Goal: Task Accomplishment & Management: Manage account settings

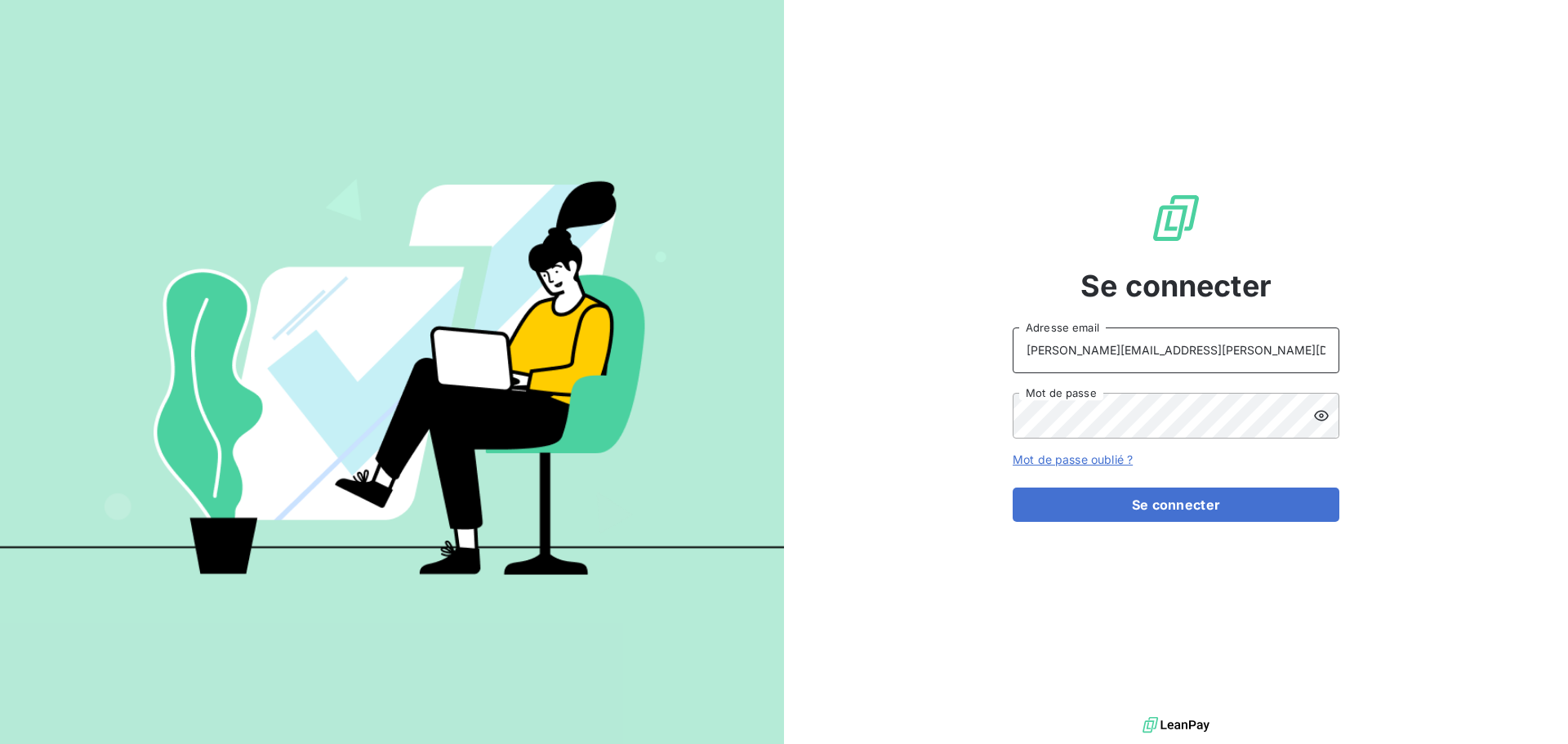
click at [1214, 352] on input "raimundo@serpe.fr" at bounding box center [1176, 351] width 327 height 46
type input "recouvrement@serpe.fr"
click at [1132, 502] on button "Se connecter" at bounding box center [1176, 505] width 327 height 35
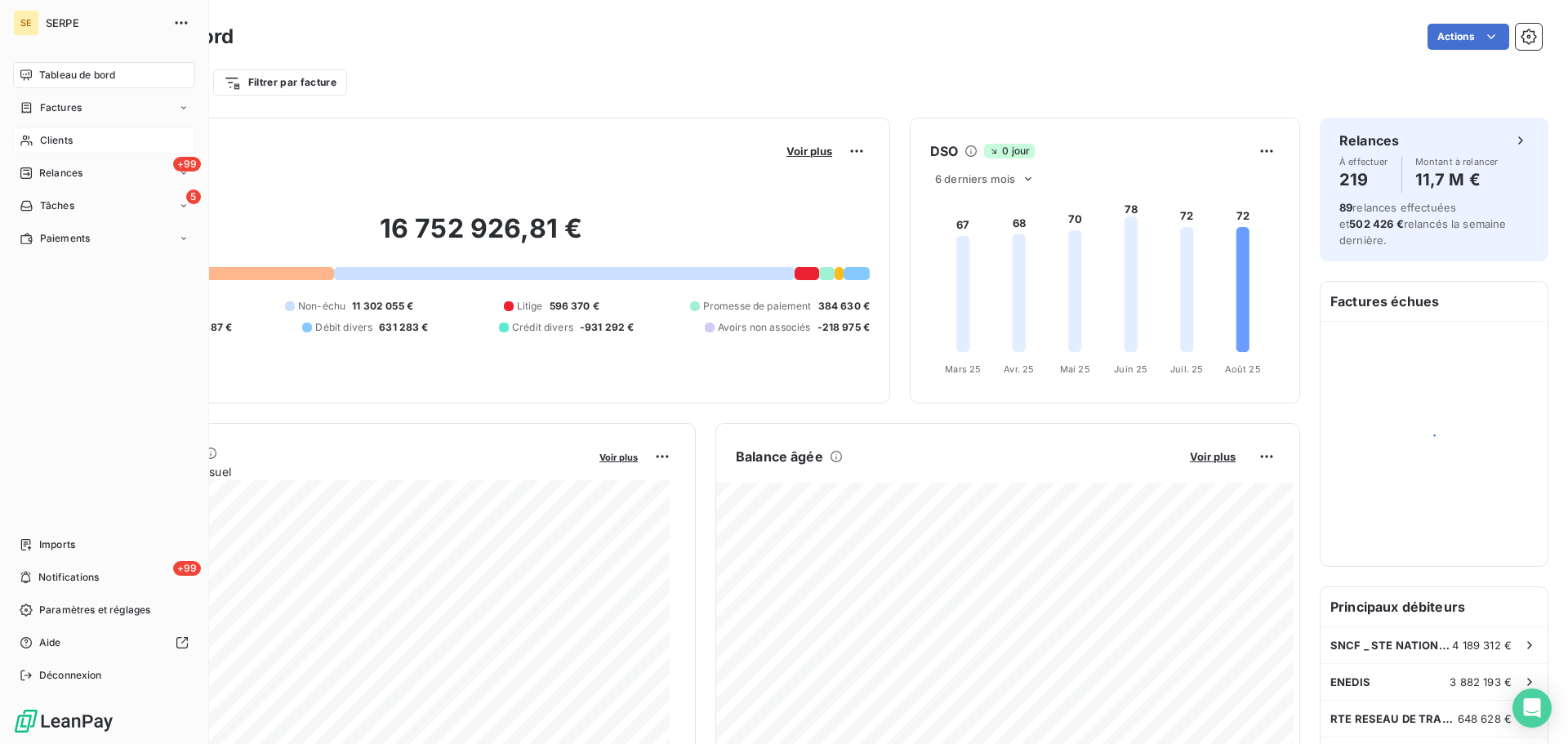
click at [89, 142] on div "Clients" at bounding box center [104, 141] width 182 height 26
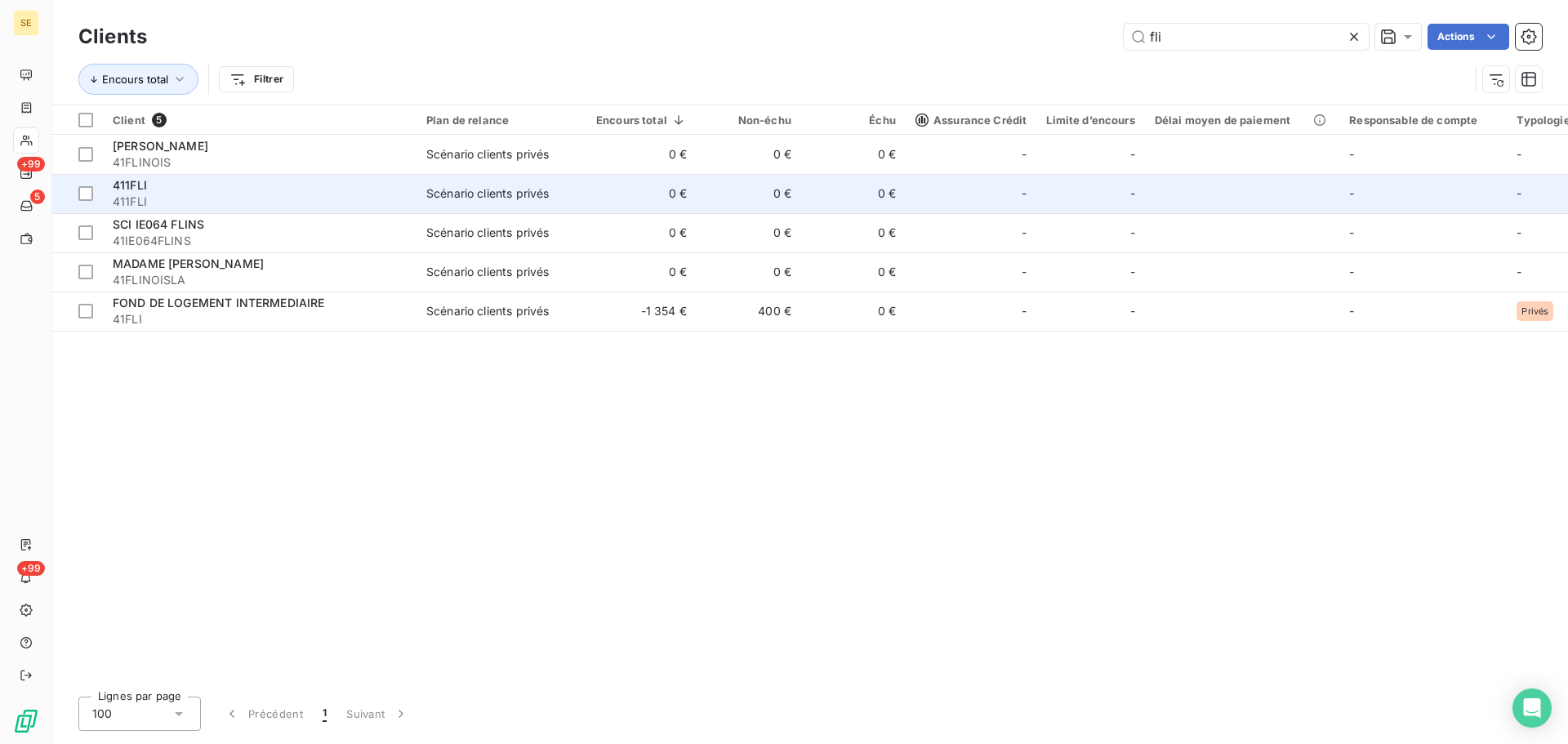
type input "fli"
click at [221, 196] on span "411FLI" at bounding box center [260, 202] width 294 height 16
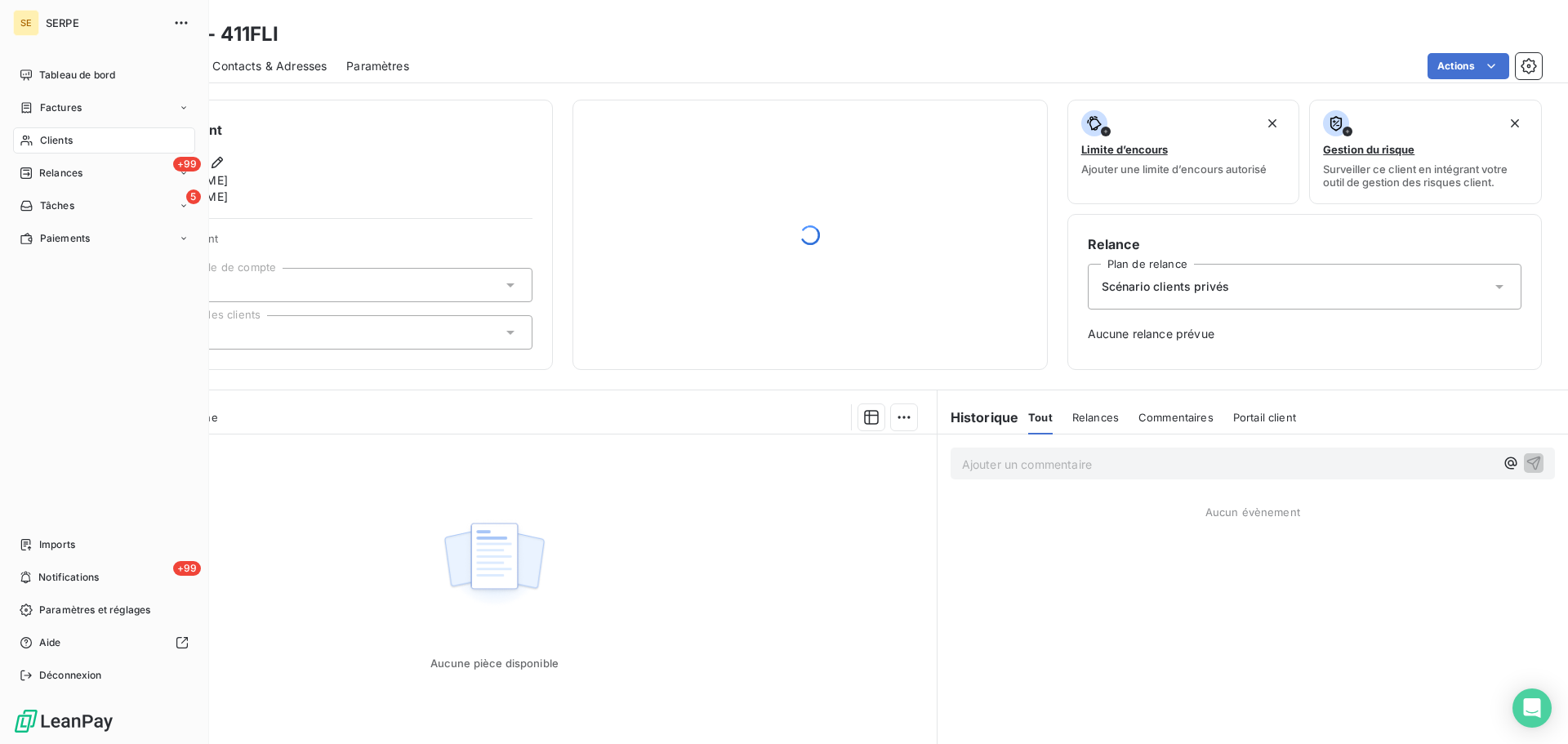
click at [67, 143] on span "Clients" at bounding box center [57, 141] width 33 height 15
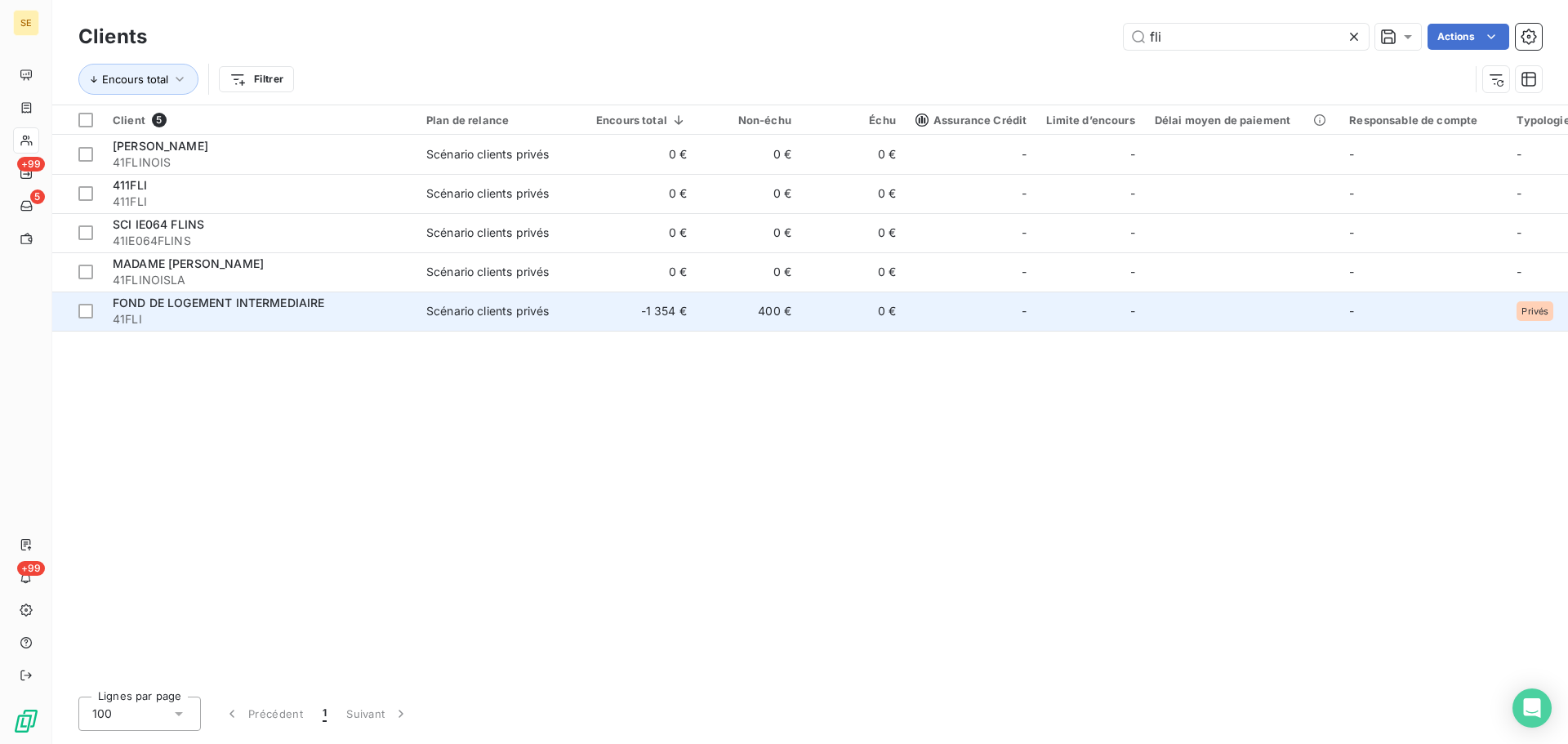
click at [260, 311] on div "FOND DE LOGEMENT INTERMEDIAIRE" at bounding box center [260, 303] width 294 height 16
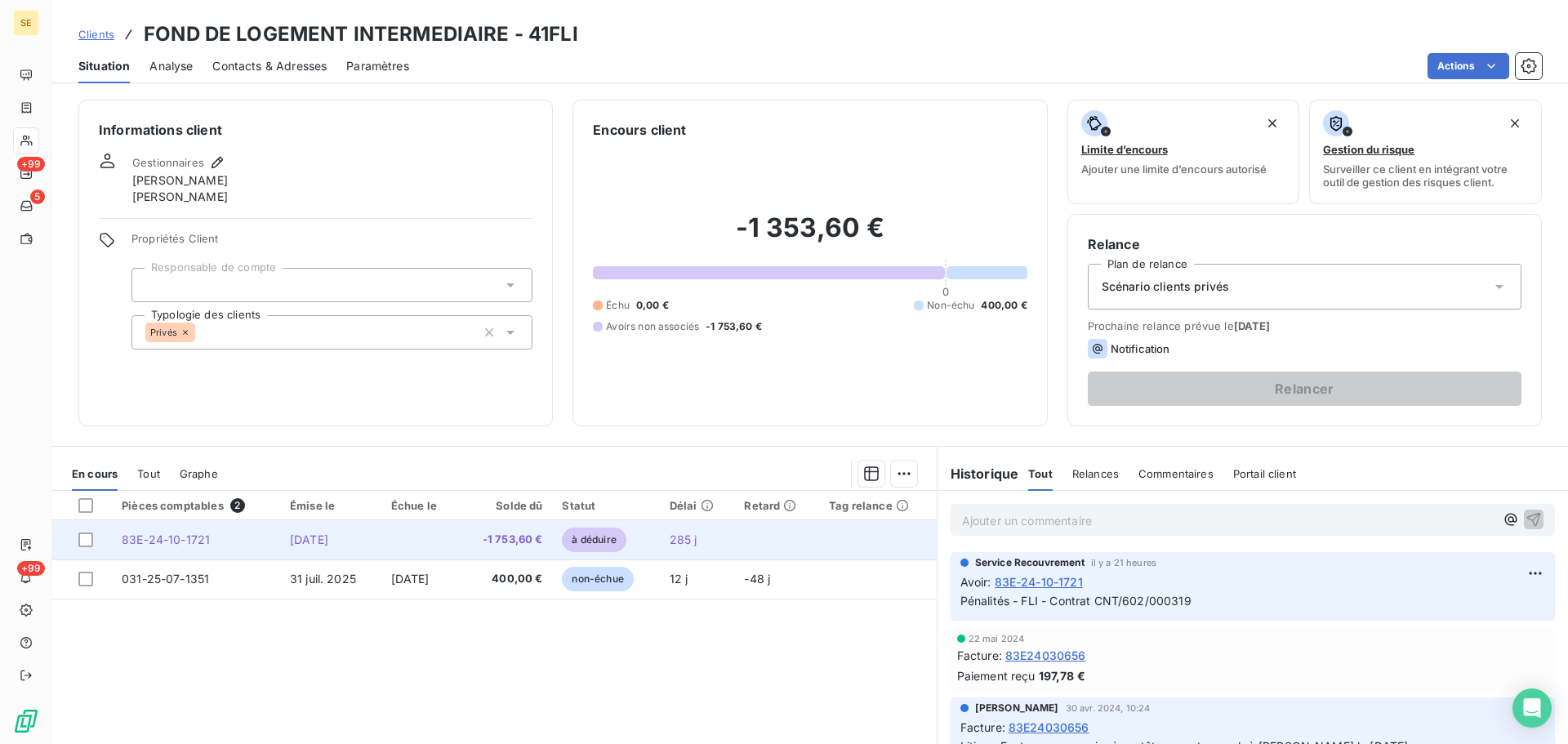
click at [459, 552] on td at bounding box center [420, 540] width 77 height 39
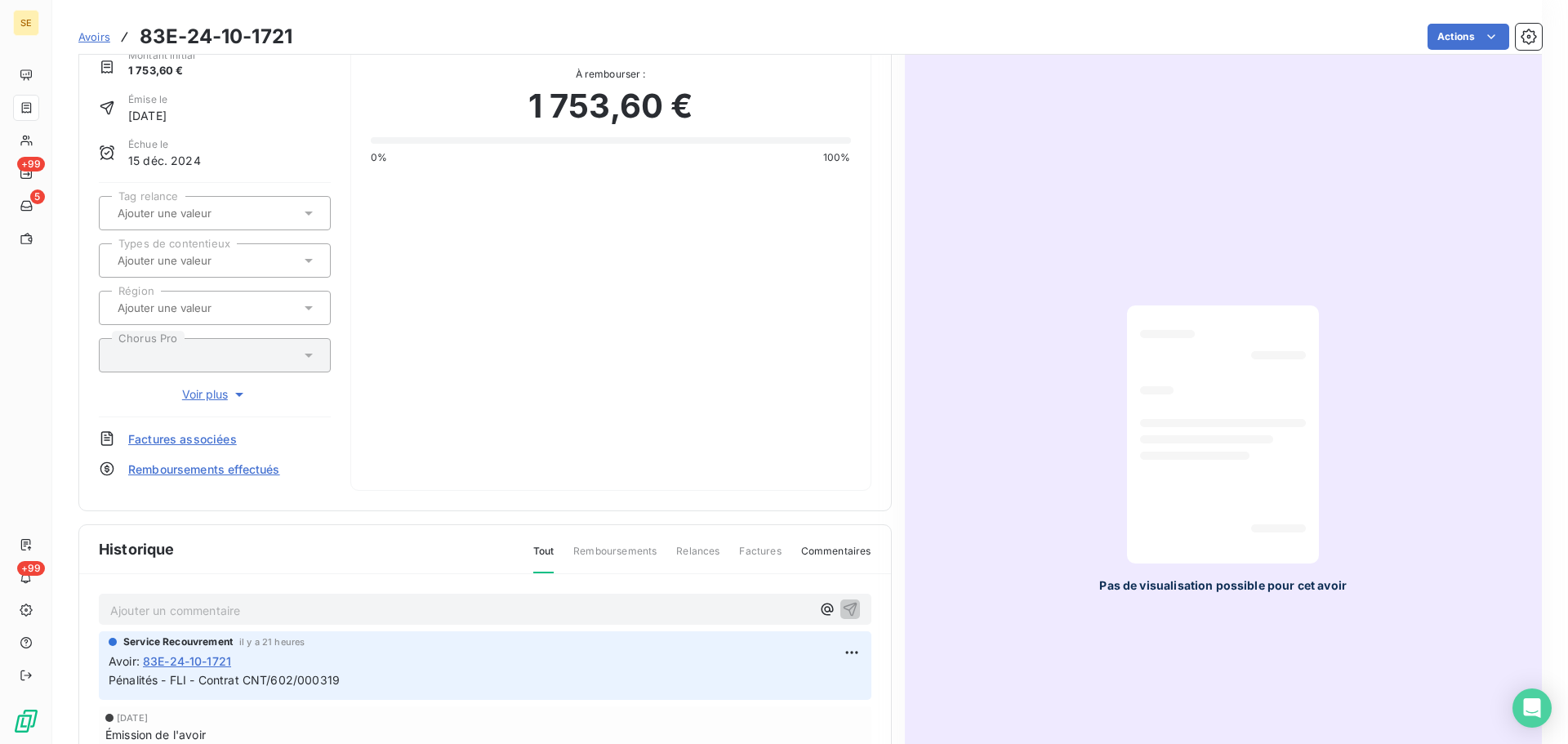
scroll to position [256, 0]
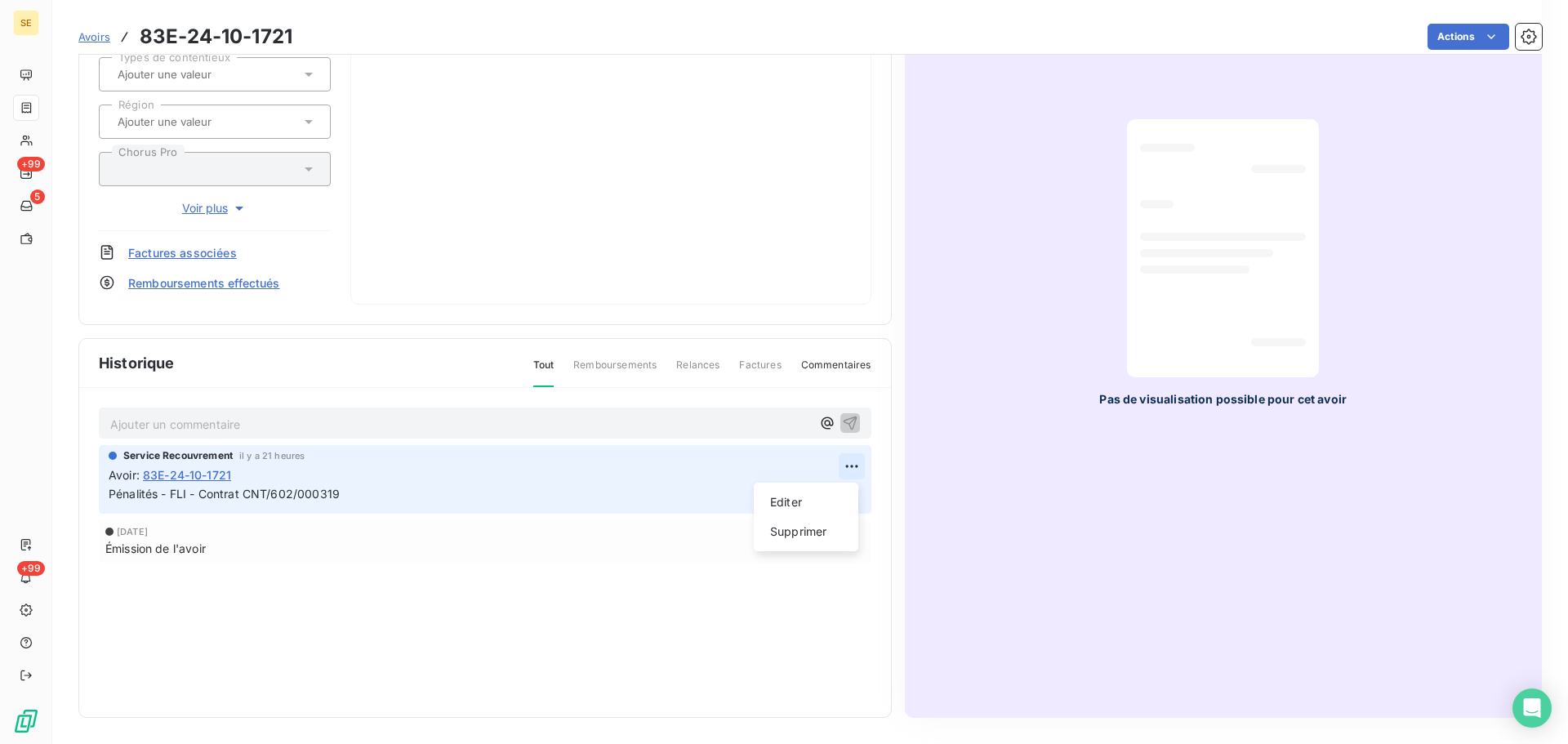
click at [843, 469] on html "SE +99 5 +99 Avoirs 83E-24-10-1721 Actions FOND DE LOGEMENT INTERMEDIAIRE Monta…" at bounding box center [784, 372] width 1568 height 744
click at [798, 527] on div "Supprimer" at bounding box center [805, 532] width 91 height 26
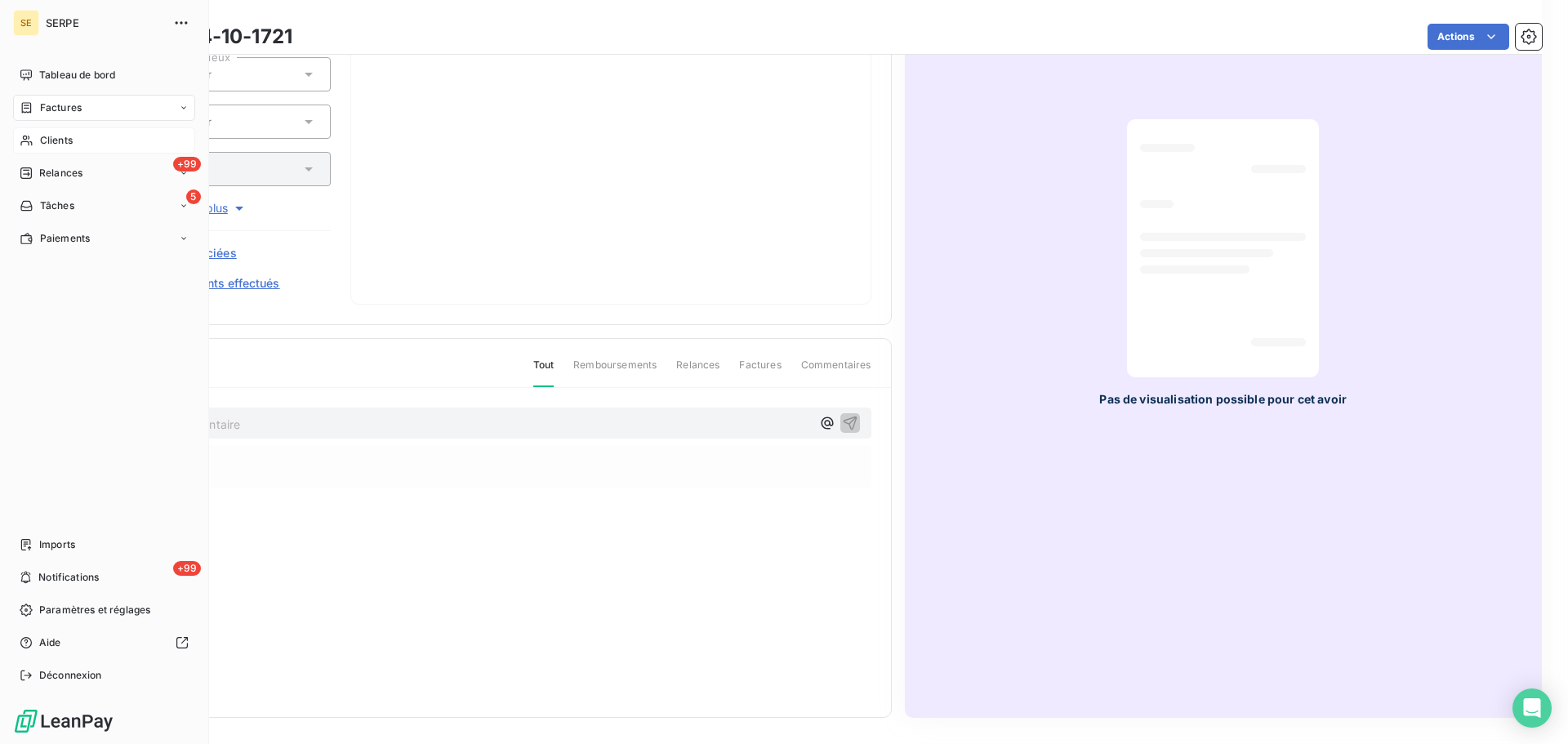
click at [50, 140] on span "Clients" at bounding box center [57, 141] width 33 height 15
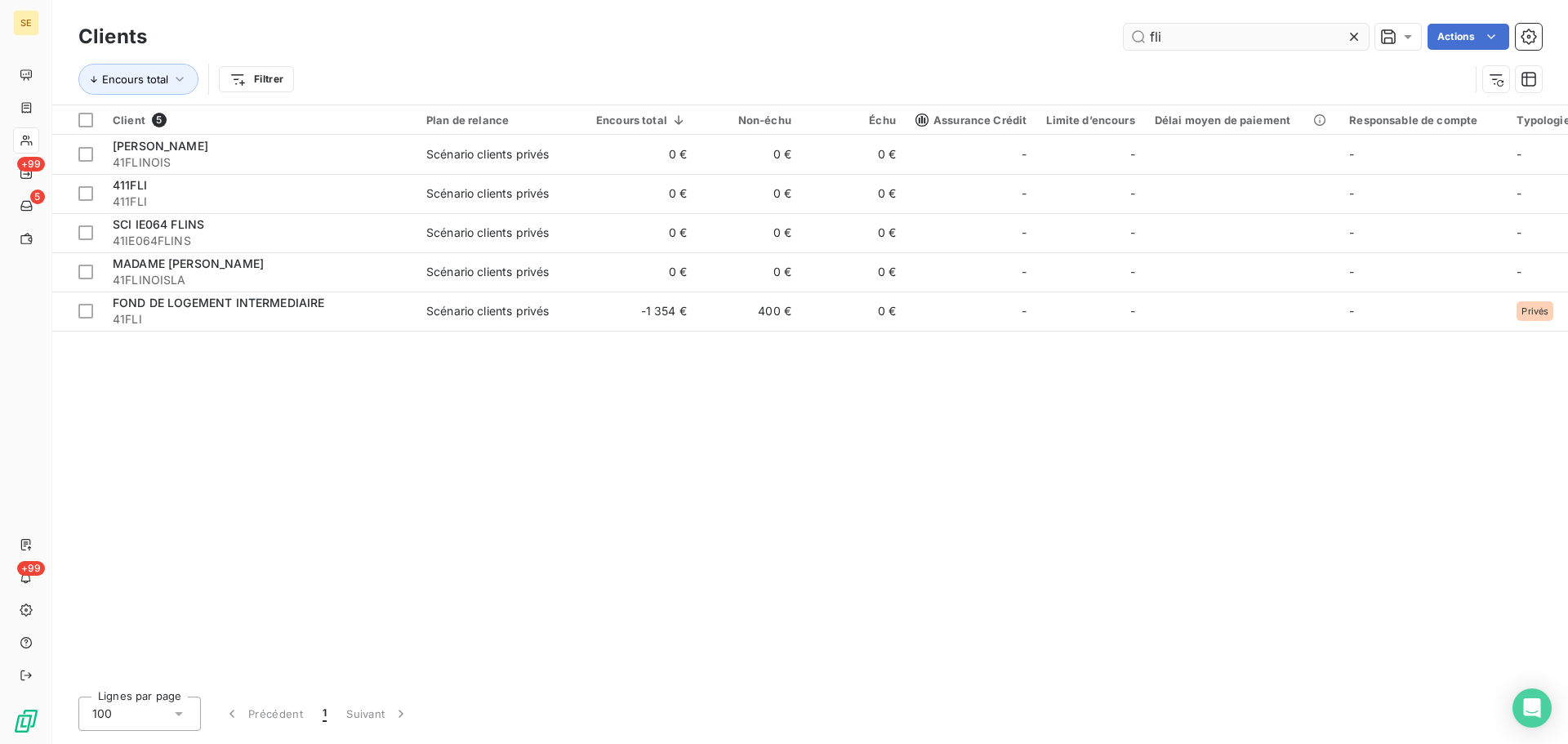
drag, startPoint x: 1197, startPoint y: 46, endPoint x: 1139, endPoint y: 37, distance: 58.7
click at [1139, 37] on input "fli" at bounding box center [1247, 37] width 245 height 26
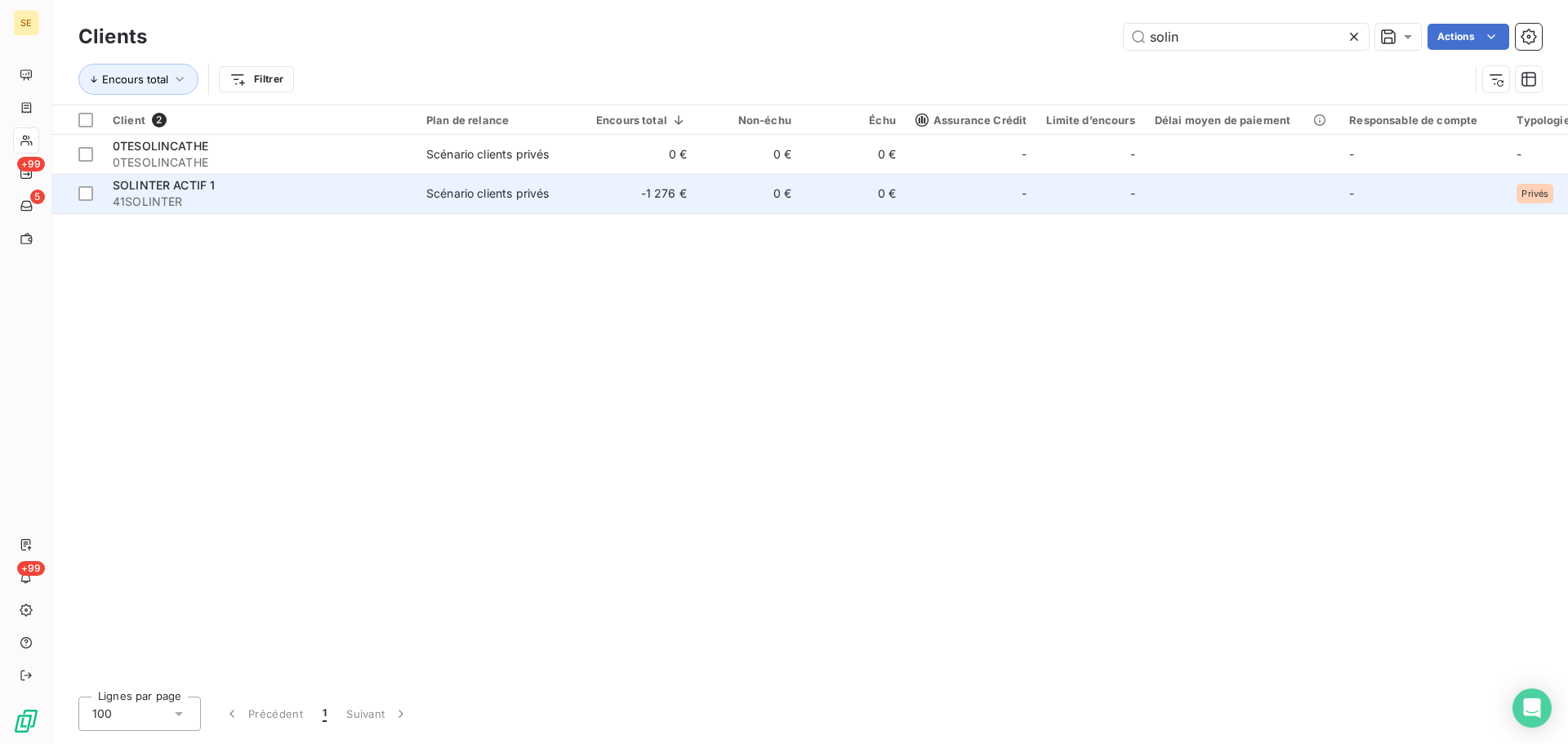
type input "solin"
click at [376, 189] on div "SOLINTER ACTIF 1" at bounding box center [260, 186] width 294 height 16
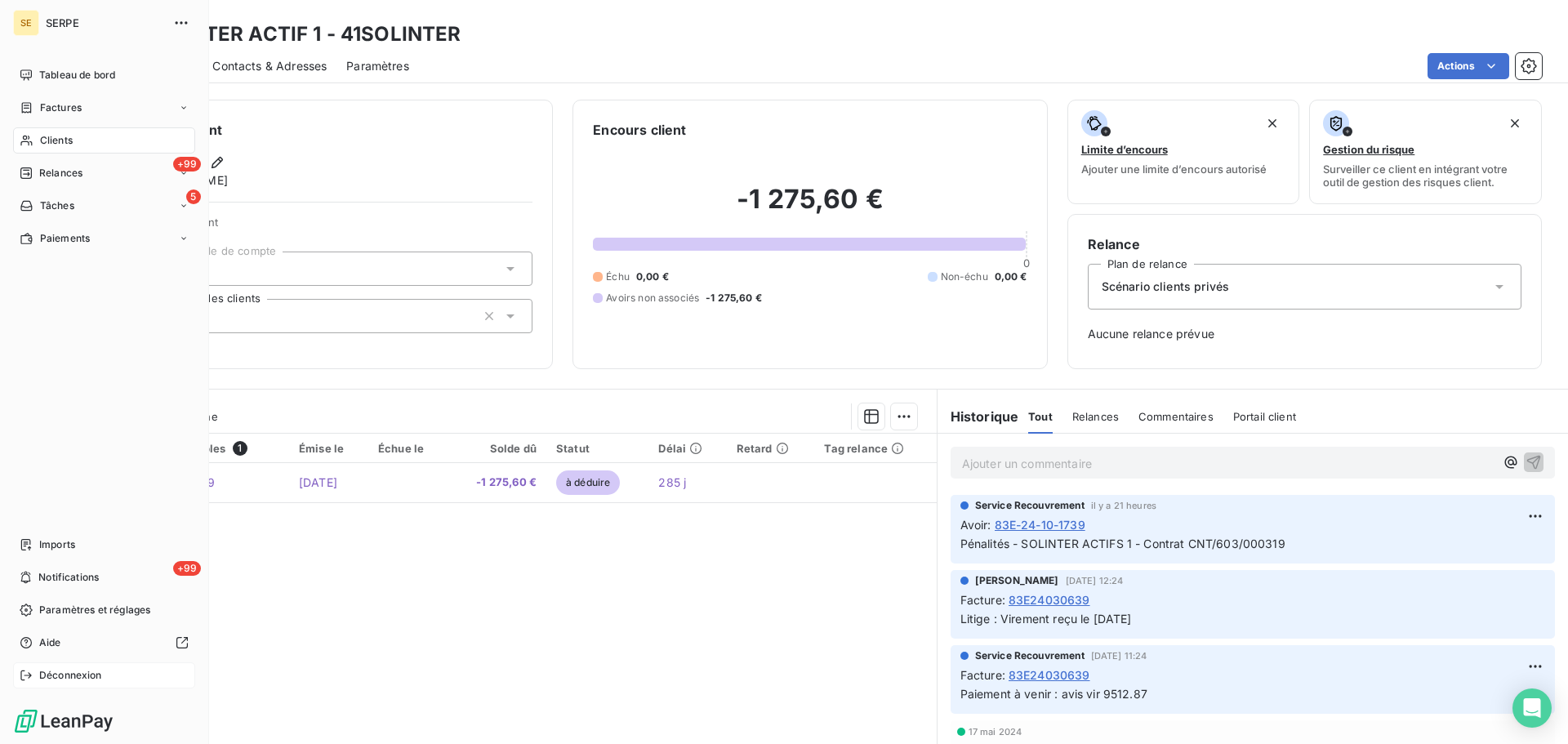
click at [77, 675] on span "Déconnexion" at bounding box center [71, 676] width 63 height 15
